Goal: Task Accomplishment & Management: Use online tool/utility

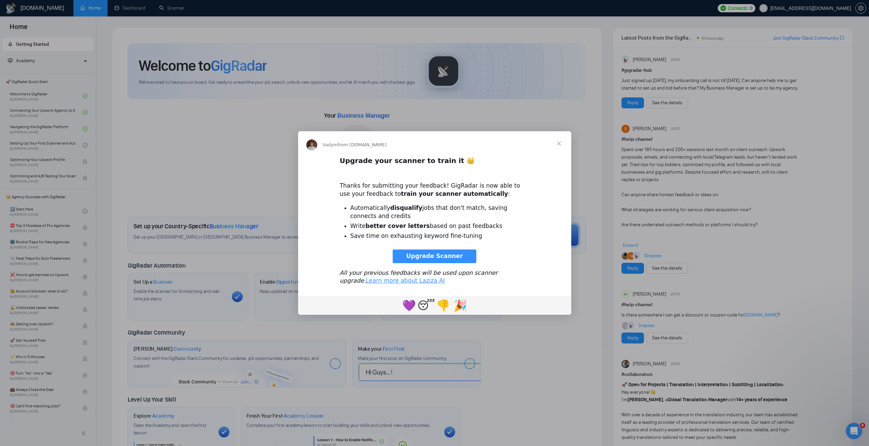
click at [448, 255] on span "Upgrade Scanner" at bounding box center [434, 255] width 57 height 7
click at [556, 144] on span "Close" at bounding box center [559, 143] width 25 height 25
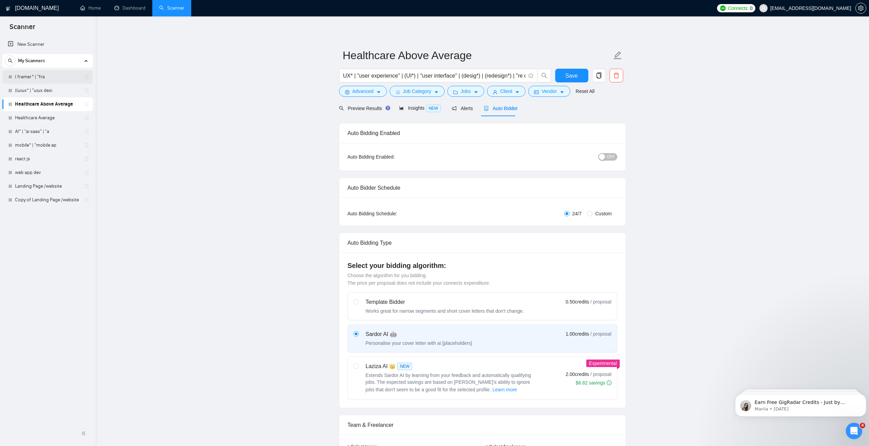
click at [35, 75] on link "( framer* | "fra" at bounding box center [47, 77] width 65 height 14
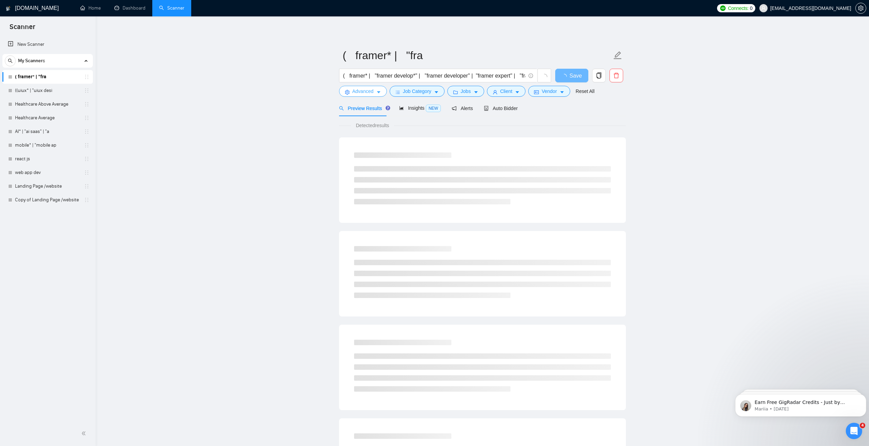
click at [370, 92] on span "Advanced" at bounding box center [362, 91] width 21 height 8
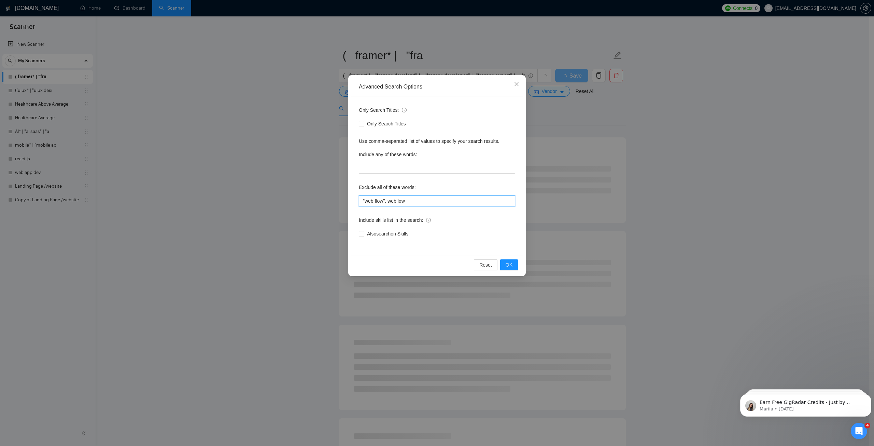
drag, startPoint x: 415, startPoint y: 201, endPoint x: 329, endPoint y: 203, distance: 86.4
click at [330, 203] on div "Advanced Search Options Only Search Titles: Only Search Titles Use comma-separa…" at bounding box center [437, 223] width 874 height 446
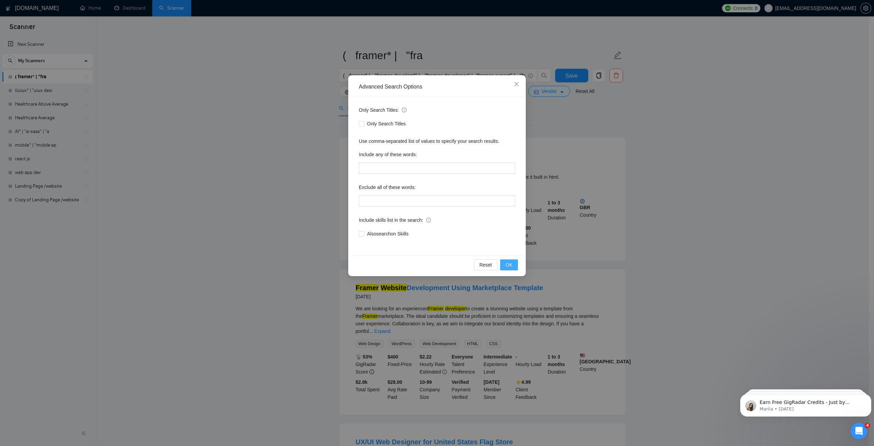
click at [507, 265] on span "OK" at bounding box center [509, 265] width 7 height 8
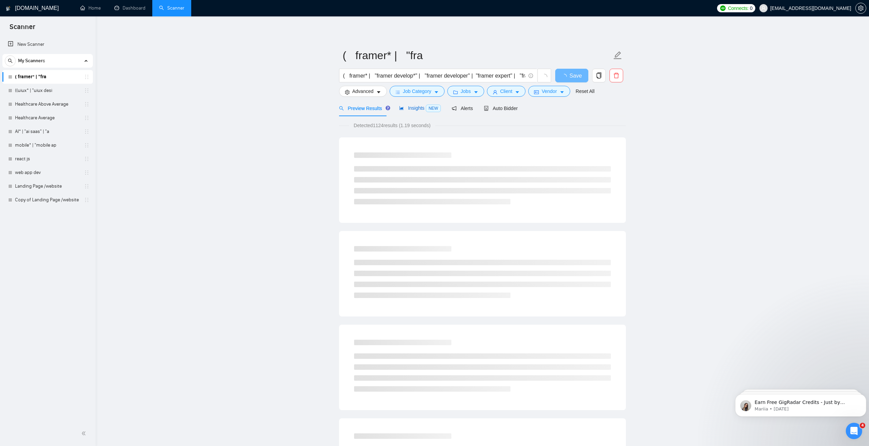
click at [415, 108] on span "Insights NEW" at bounding box center [420, 107] width 42 height 5
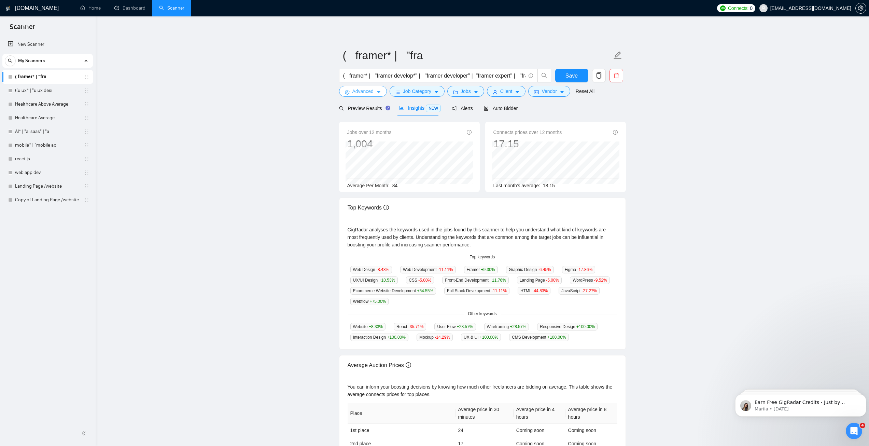
click at [374, 93] on button "Advanced" at bounding box center [363, 91] width 48 height 11
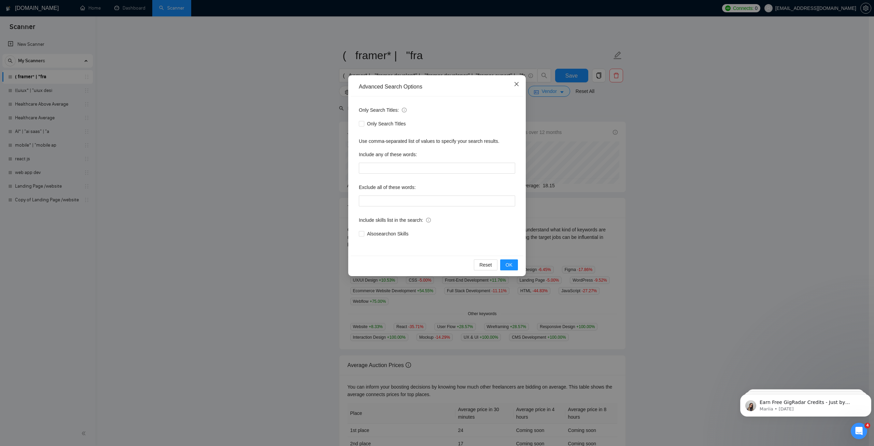
drag, startPoint x: 518, startPoint y: 82, endPoint x: 515, endPoint y: 84, distance: 3.6
click at [517, 82] on icon "close" at bounding box center [516, 83] width 5 height 5
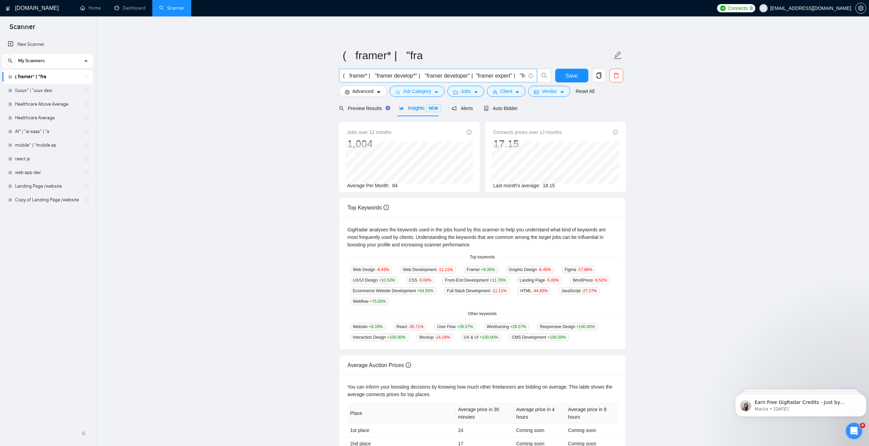
click at [463, 76] on input "( framer* | "framer develop*" | "framer developer" | "framer expert" | "framer …" at bounding box center [434, 75] width 182 height 9
click at [509, 73] on input "( framer* | "framer develop*" | "framer developer" | "framer expert" | "framer …" at bounding box center [434, 75] width 182 height 9
click at [364, 95] on span "Advanced" at bounding box center [362, 91] width 21 height 8
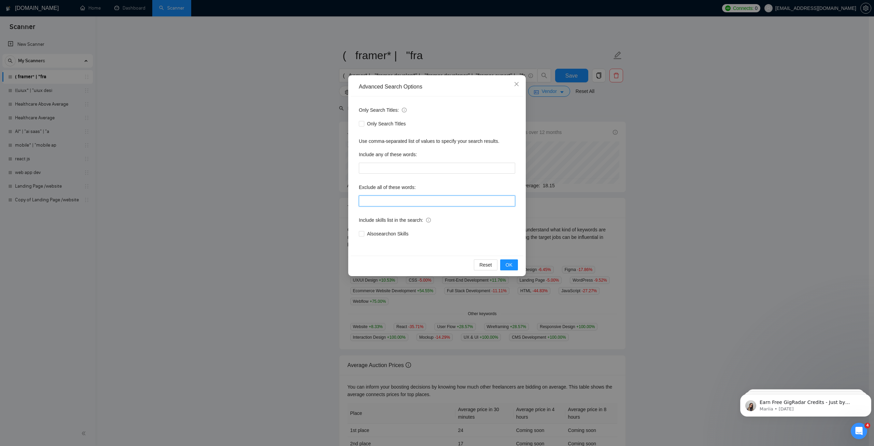
click at [379, 202] on input "text" at bounding box center [437, 200] width 156 height 11
type input ""web flow", webflow, web-flow"
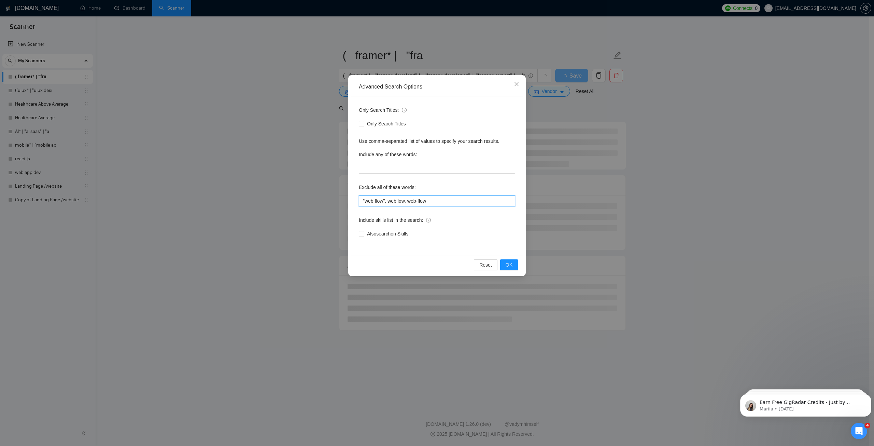
click at [389, 201] on input ""web flow", webflow, web-flow" at bounding box center [437, 200] width 156 height 11
click at [507, 265] on span "OK" at bounding box center [509, 265] width 7 height 8
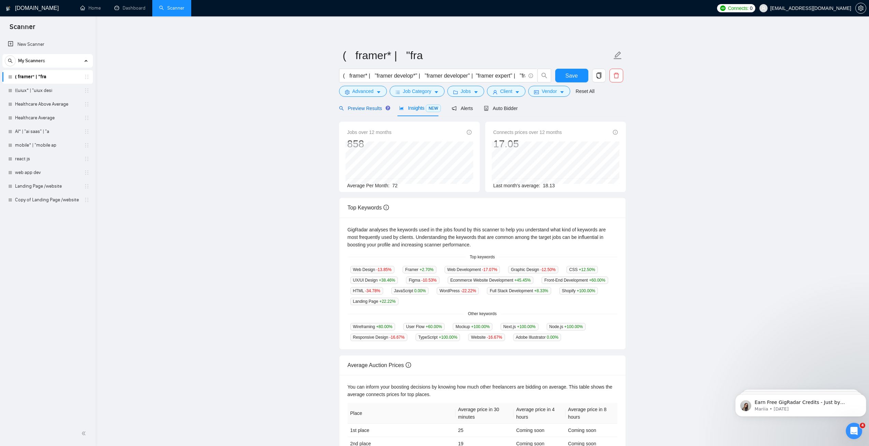
click at [367, 110] on span "Preview Results" at bounding box center [363, 108] width 49 height 5
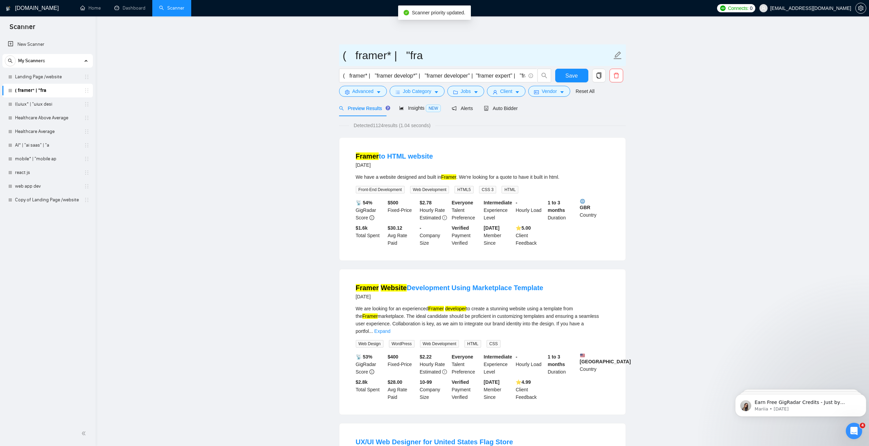
drag, startPoint x: 609, startPoint y: 54, endPoint x: 616, endPoint y: 55, distance: 7.6
click at [616, 55] on span "( framer* | "fra" at bounding box center [482, 55] width 287 height 22
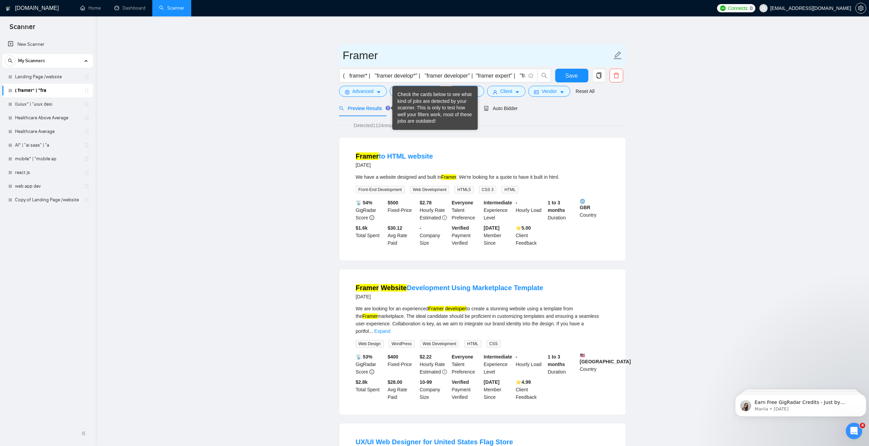
type input "Framer"
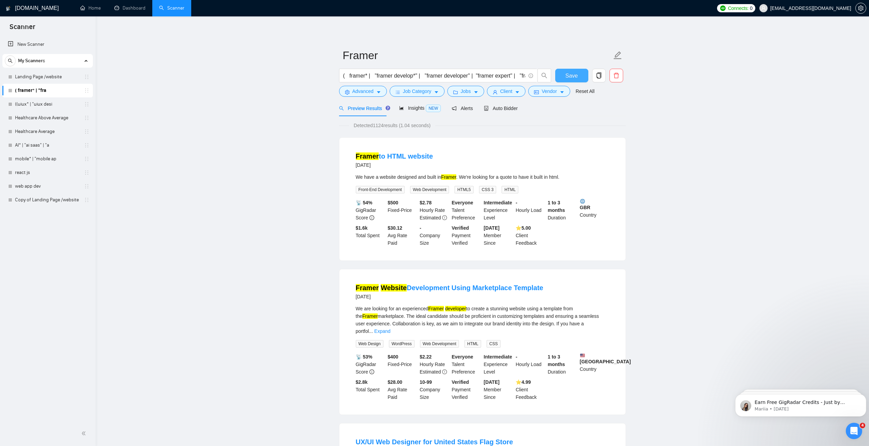
click at [578, 71] on button "Save" at bounding box center [571, 76] width 33 height 14
click at [44, 78] on link "Landing Page /website" at bounding box center [47, 77] width 65 height 14
drag, startPoint x: 41, startPoint y: 76, endPoint x: 138, endPoint y: 140, distance: 116.2
click at [41, 76] on link "Landing Page /website" at bounding box center [47, 77] width 65 height 14
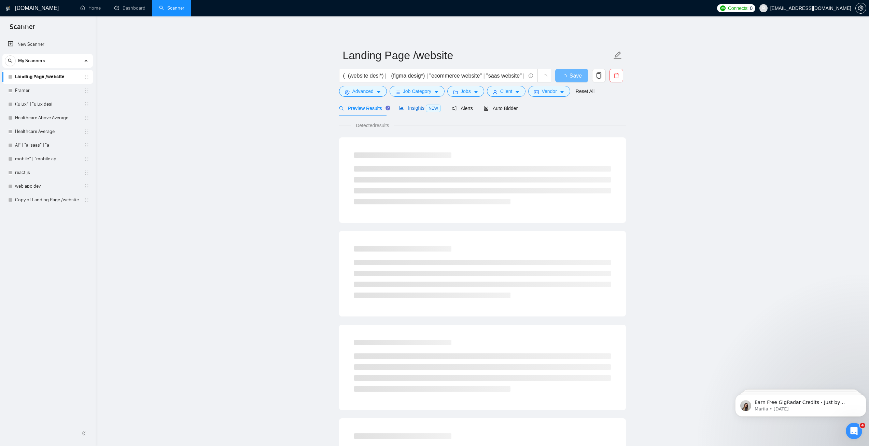
click at [414, 111] on span "Insights NEW" at bounding box center [420, 107] width 42 height 5
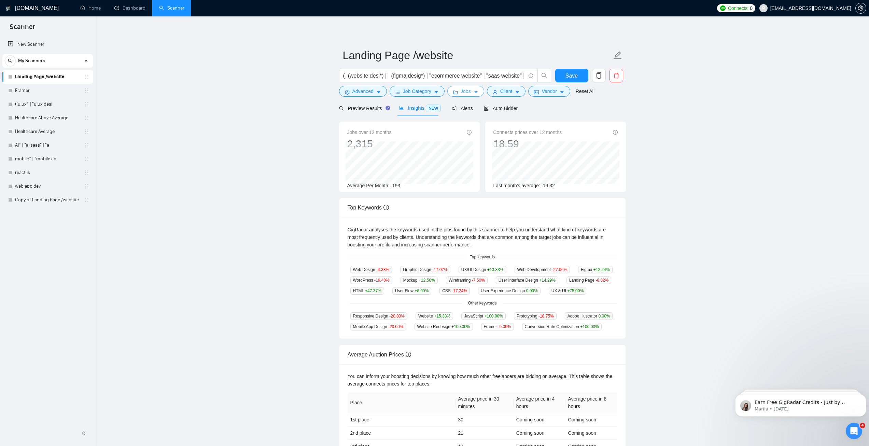
click at [470, 92] on button "Jobs" at bounding box center [465, 91] width 37 height 11
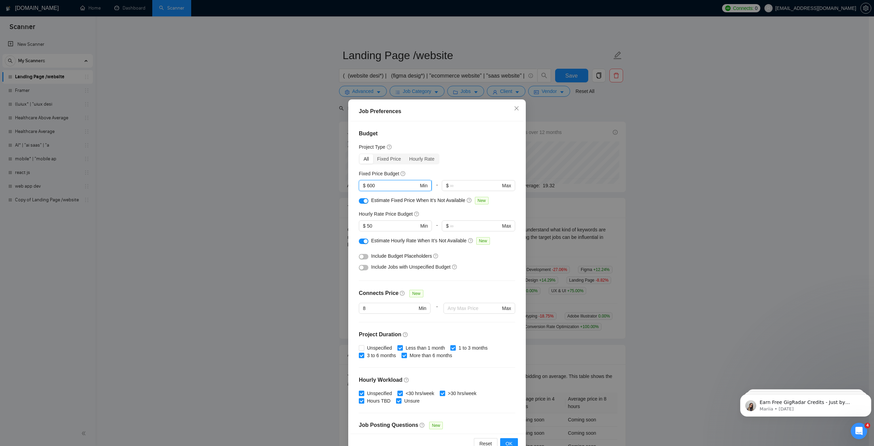
drag, startPoint x: 372, startPoint y: 186, endPoint x: 361, endPoint y: 185, distance: 10.9
click at [361, 185] on span "$ 600 Min" at bounding box center [395, 185] width 73 height 11
type input "1200"
click at [383, 226] on input "50" at bounding box center [393, 226] width 52 height 8
click at [367, 226] on input "50" at bounding box center [393, 226] width 52 height 8
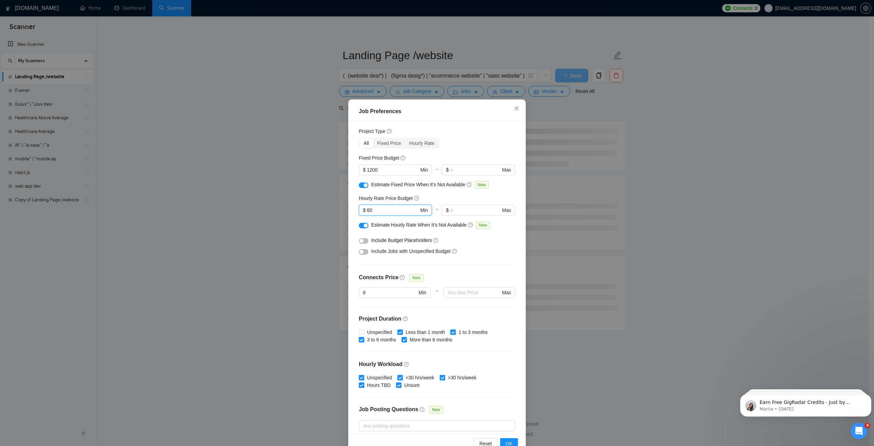
scroll to position [73, 0]
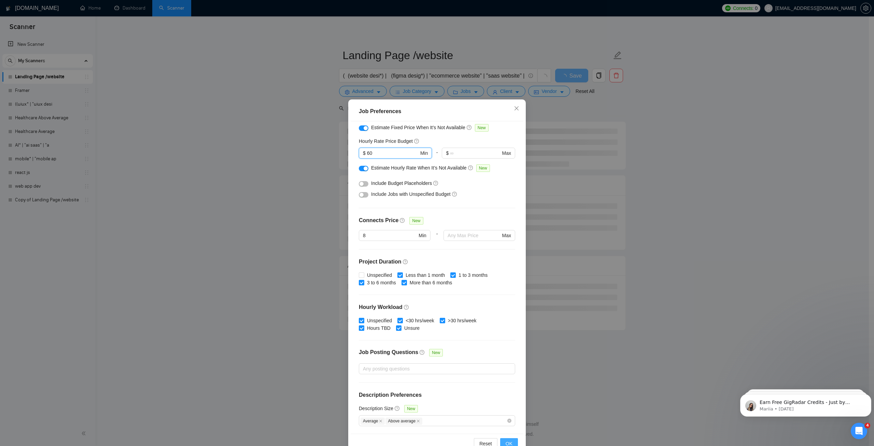
type input "60"
click at [507, 443] on span "OK" at bounding box center [509, 444] width 7 height 8
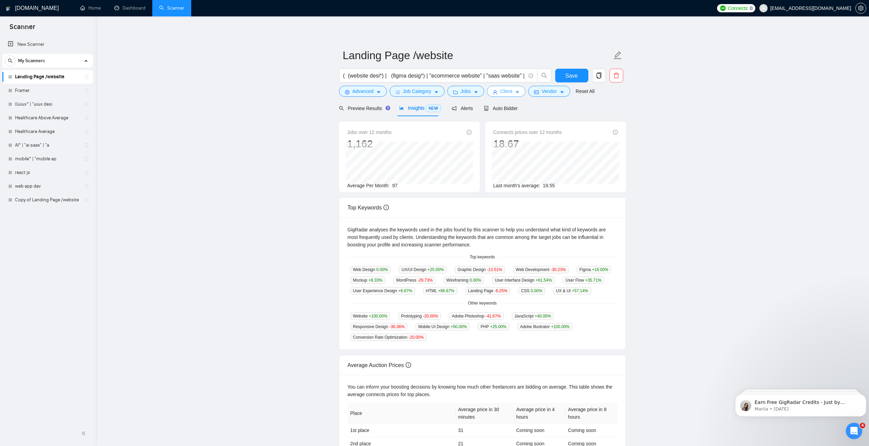
click at [505, 95] on span "Client" at bounding box center [506, 91] width 12 height 8
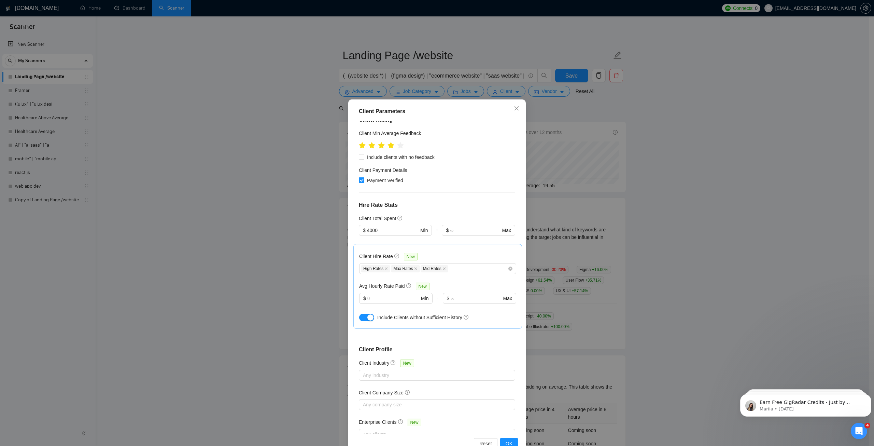
scroll to position [113, 0]
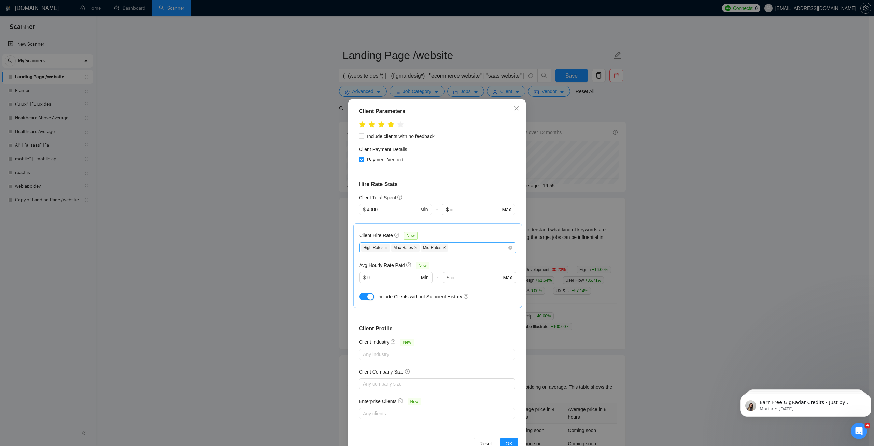
click at [443, 247] on icon "close" at bounding box center [444, 248] width 3 height 3
click at [423, 354] on div at bounding box center [434, 354] width 146 height 8
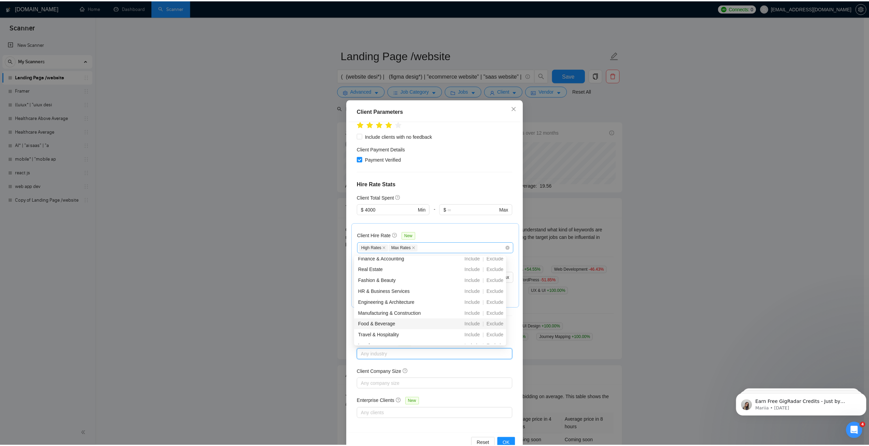
scroll to position [240, 0]
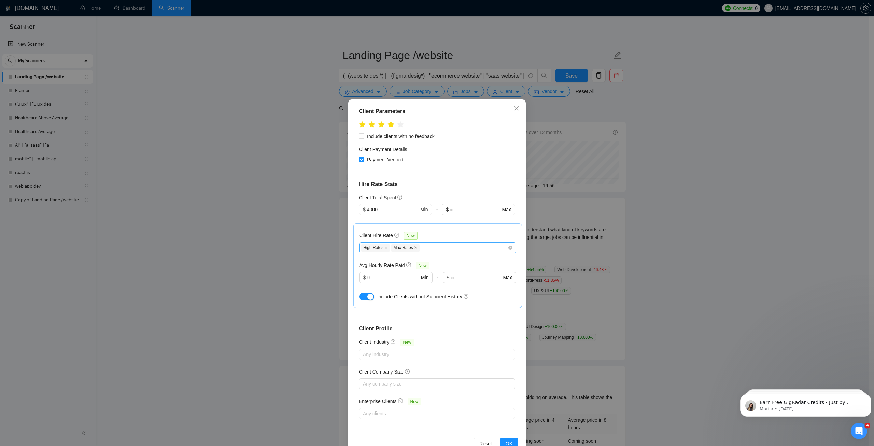
click at [470, 179] on div "Client Location Include Client Countries Select Exclude Client Countries Asia A…" at bounding box center [437, 277] width 173 height 312
click at [506, 440] on span "OK" at bounding box center [509, 444] width 7 height 8
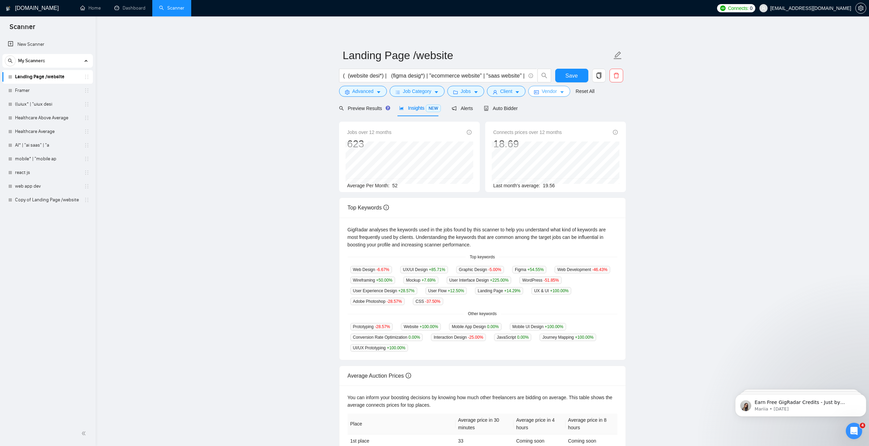
click at [557, 94] on button "Vendor" at bounding box center [549, 91] width 42 height 11
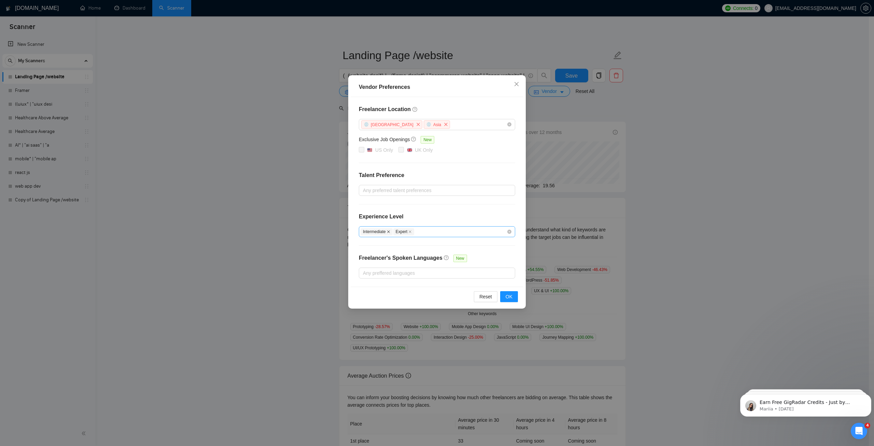
click at [390, 233] on icon "close" at bounding box center [388, 231] width 3 height 3
click at [508, 294] on span "OK" at bounding box center [509, 297] width 7 height 8
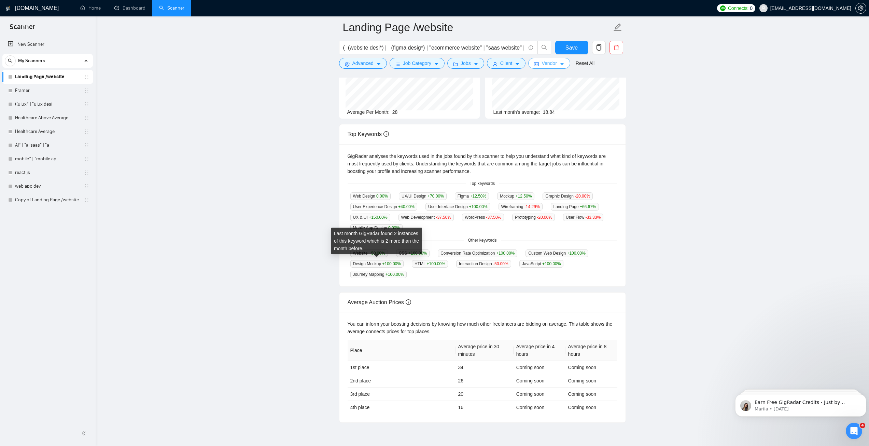
scroll to position [0, 0]
